Goal: Check status

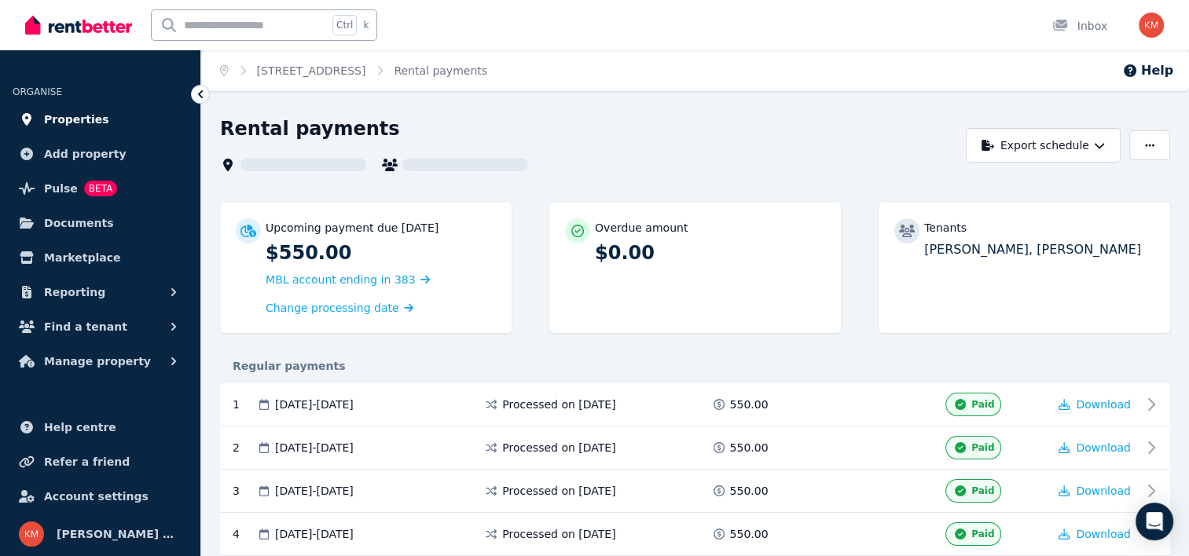
click at [85, 118] on span "Properties" at bounding box center [76, 119] width 65 height 19
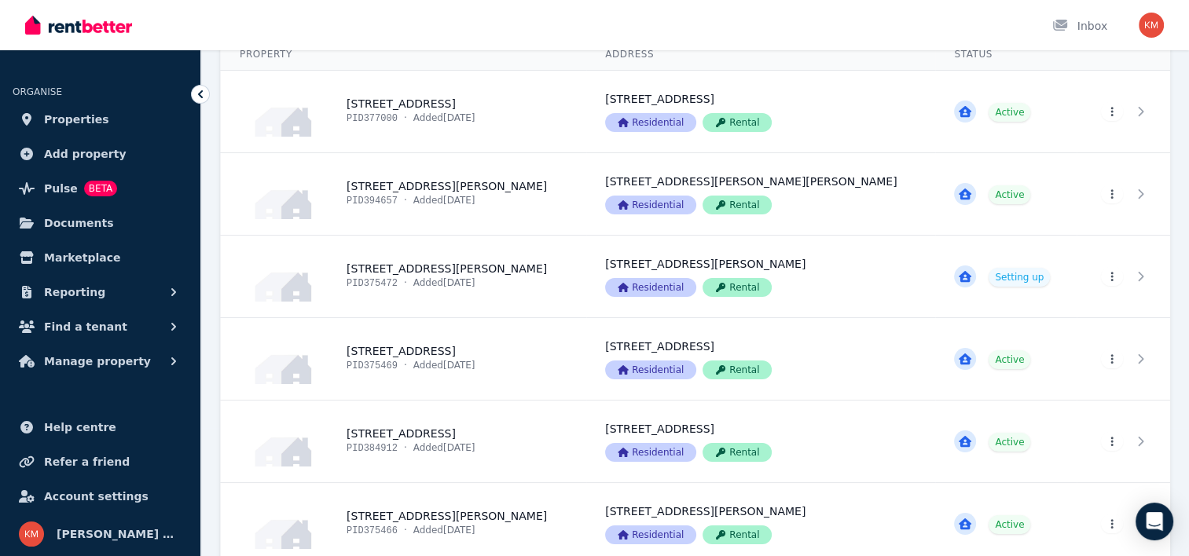
scroll to position [129, 0]
click at [446, 351] on link "View property details" at bounding box center [403, 359] width 365 height 82
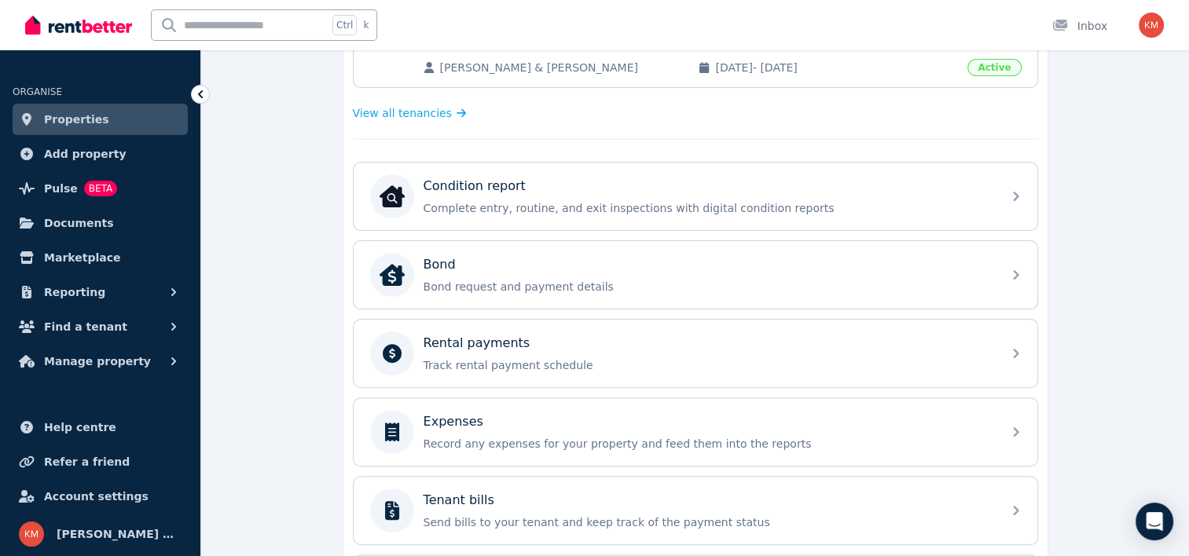
scroll to position [426, 0]
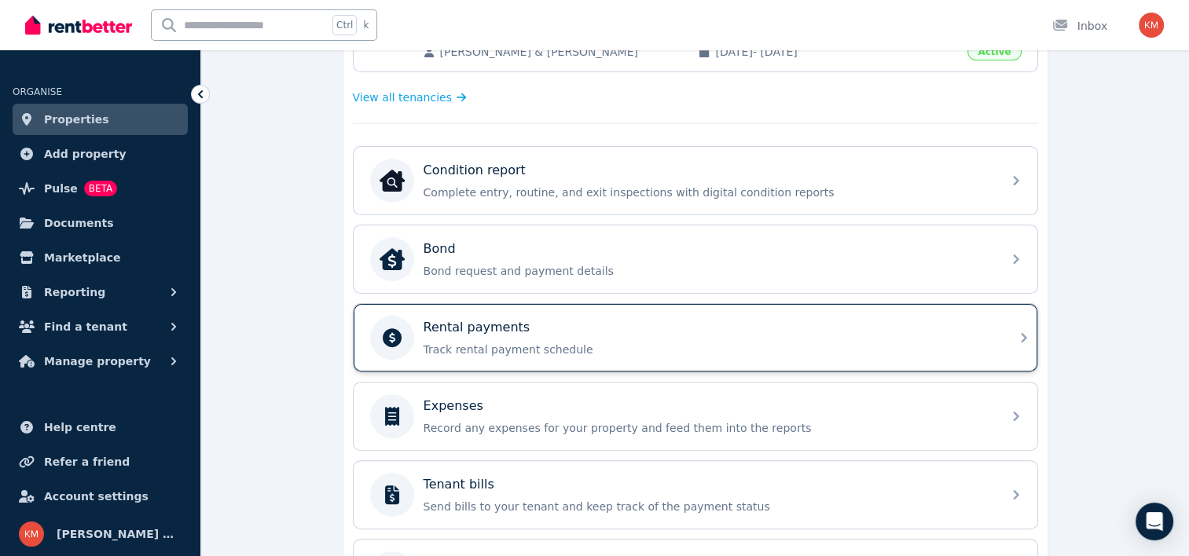
click at [500, 330] on p "Rental payments" at bounding box center [477, 327] width 107 height 19
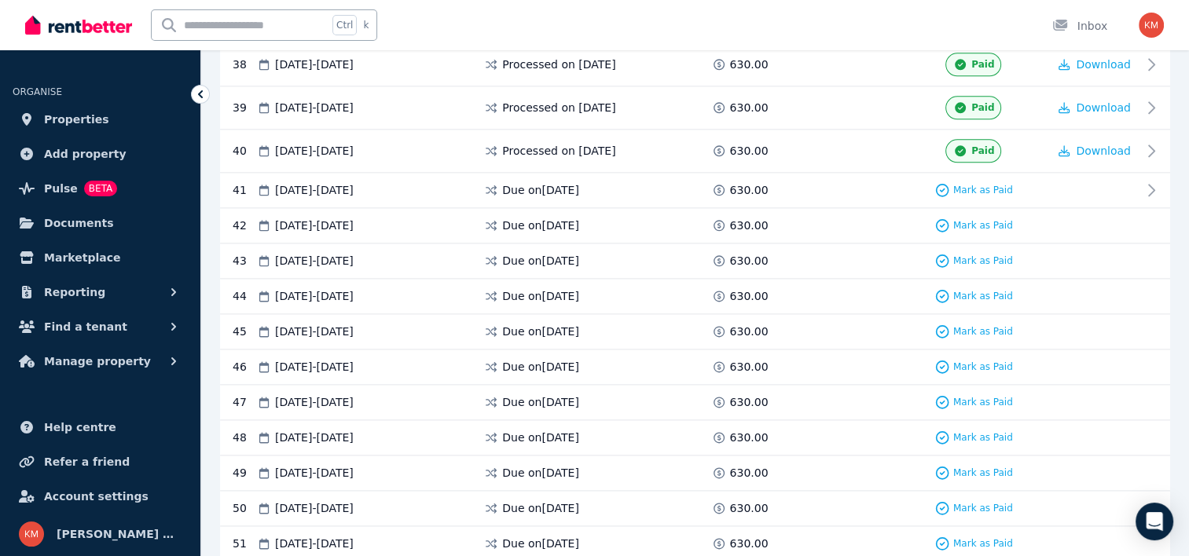
scroll to position [1944, 0]
